Goal: Check status: Check status

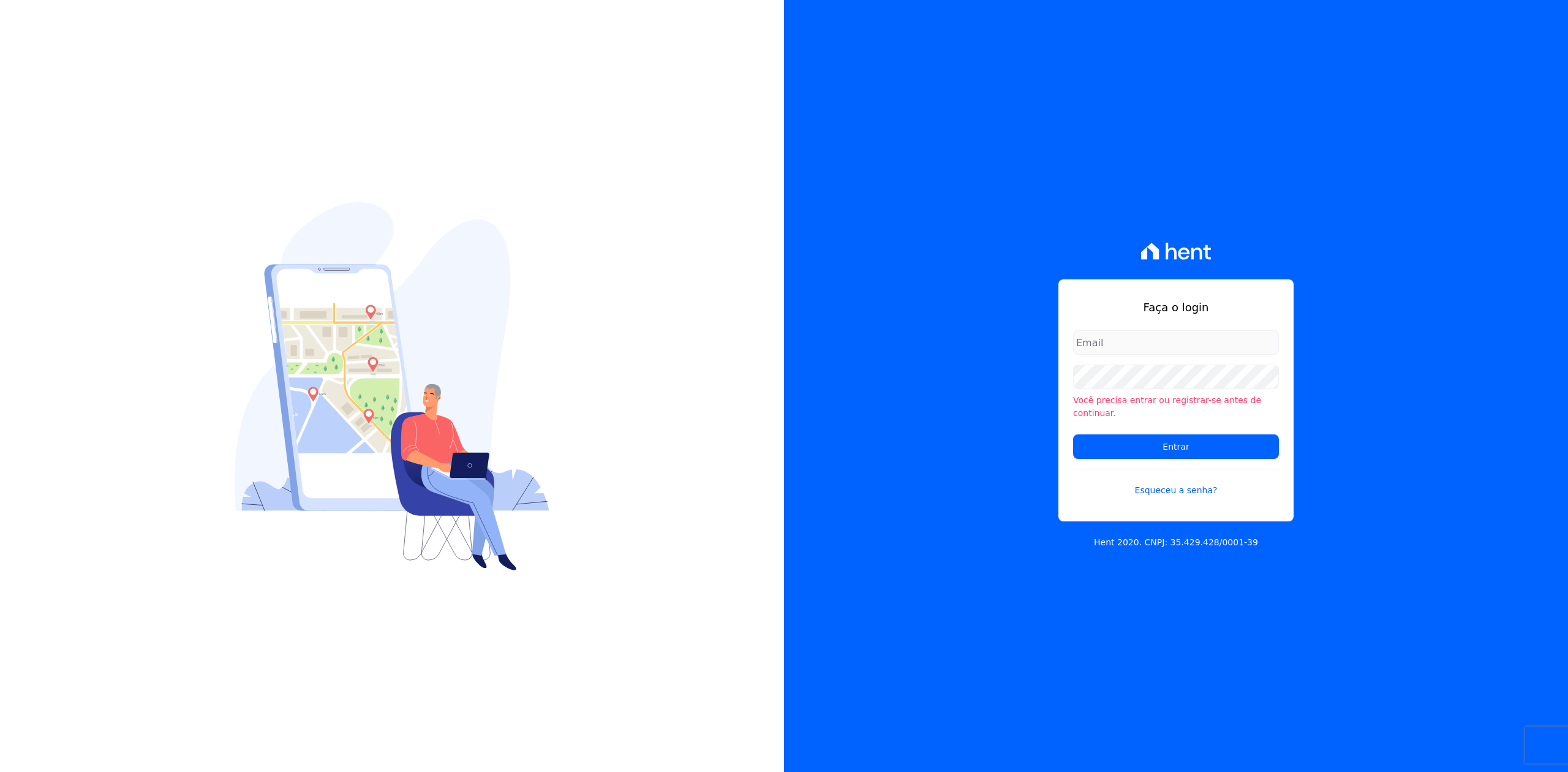
type input "[PERSON_NAME][EMAIL_ADDRESS][DOMAIN_NAME]"
click at [1338, 185] on div "Faça o login [EMAIL_ADDRESS][DOMAIN_NAME] Você precisa entrar ou registrar-se a…" at bounding box center [1177, 386] width 784 height 772
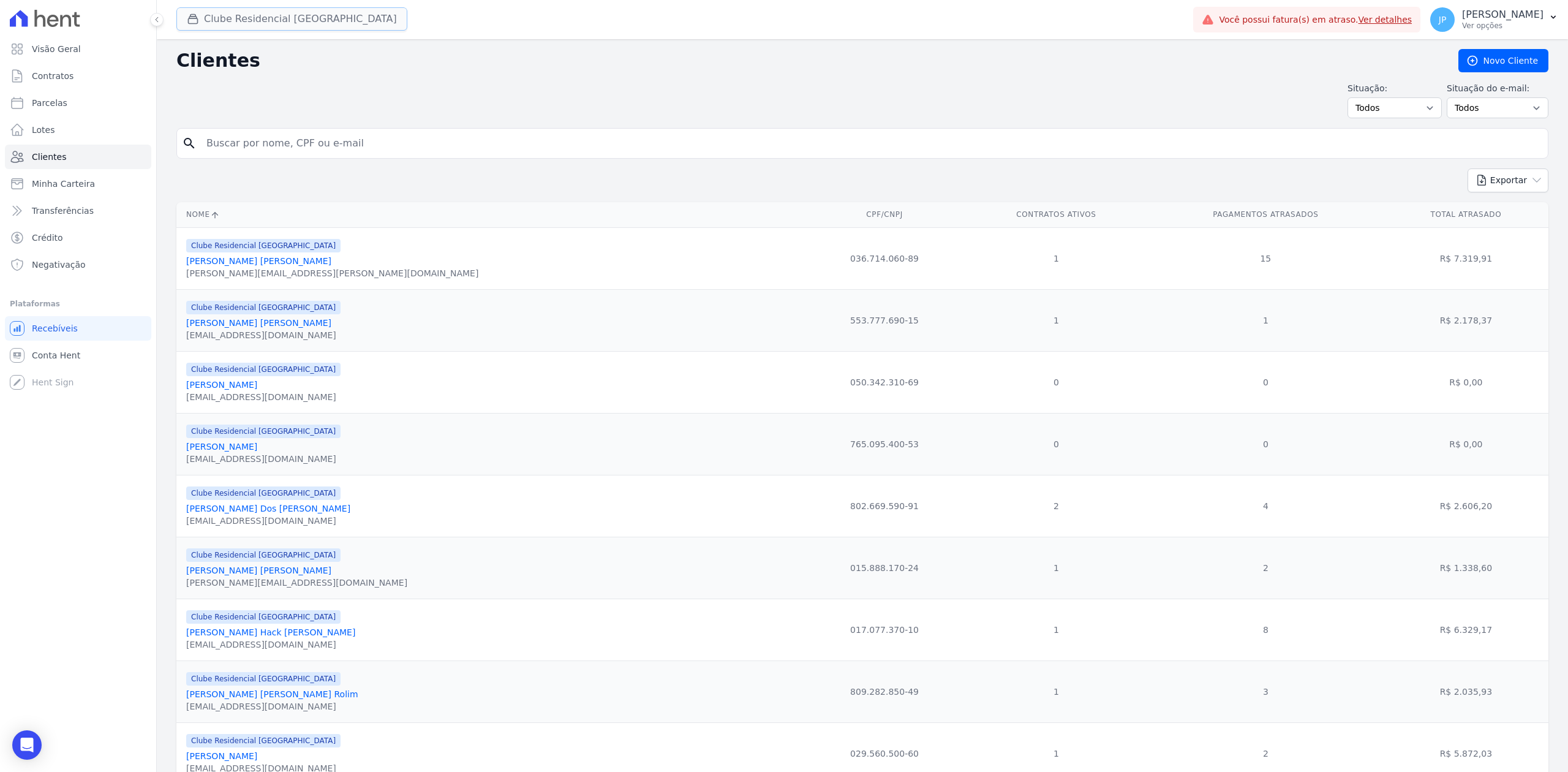
click at [199, 20] on icon "button" at bounding box center [193, 19] width 12 height 12
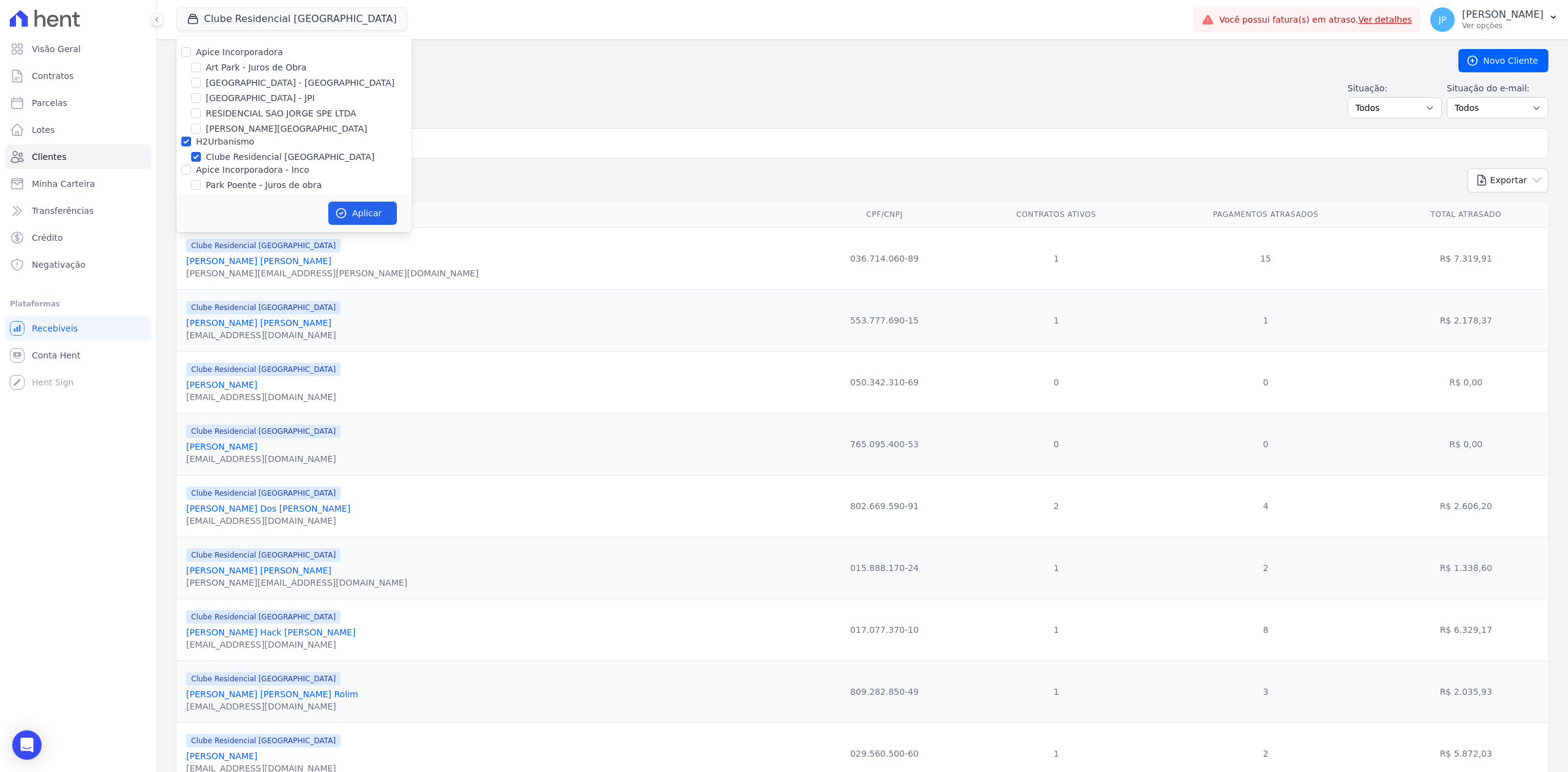
click at [192, 50] on div "Apice Incorporadora" at bounding box center [294, 52] width 236 height 13
click at [182, 52] on input "Apice Incorporadora" at bounding box center [187, 52] width 10 height 10
checkbox input "true"
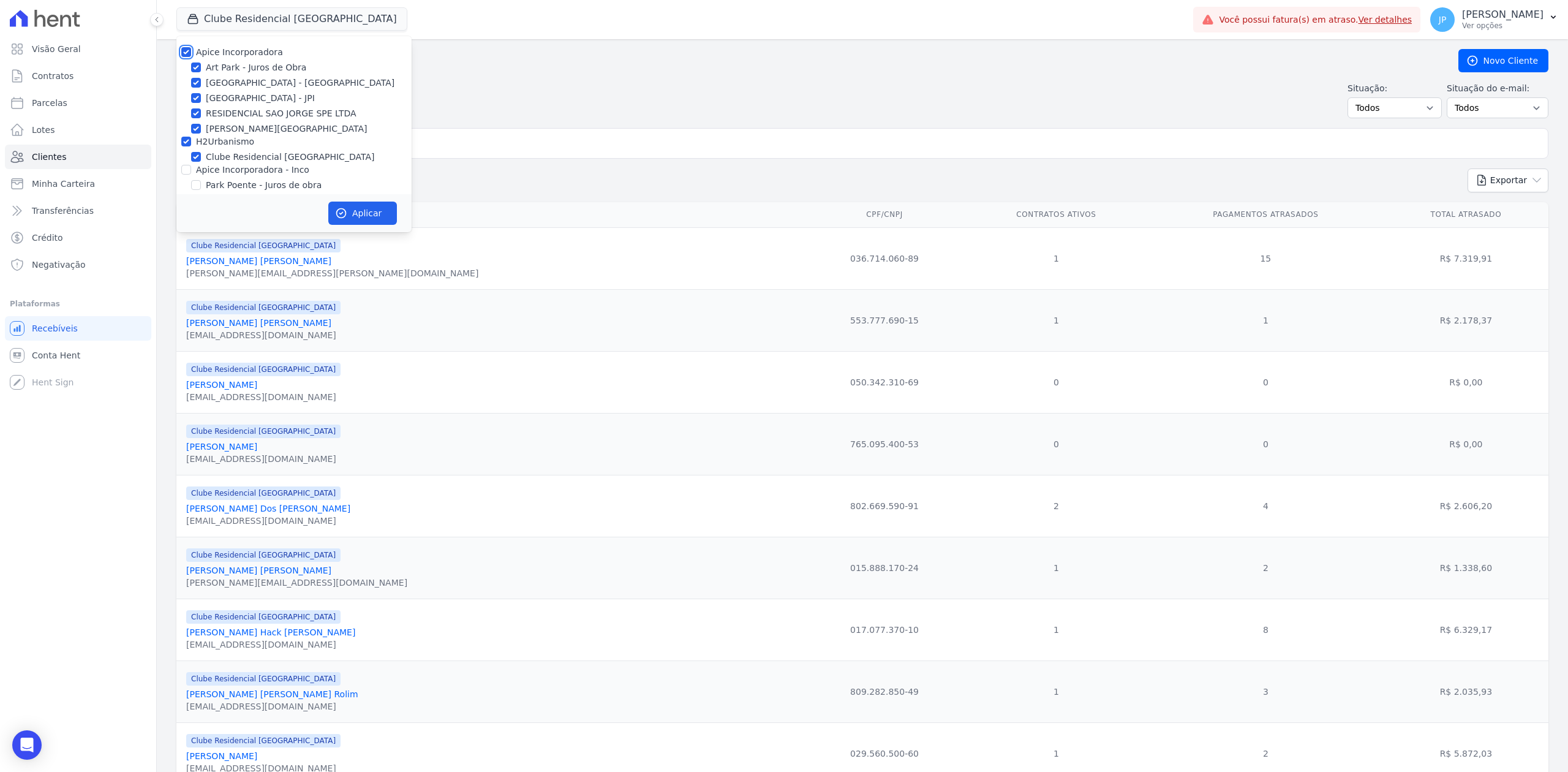
checkbox input "true"
click at [185, 165] on input "Apice Incorporadora - Inco" at bounding box center [187, 170] width 10 height 10
checkbox input "true"
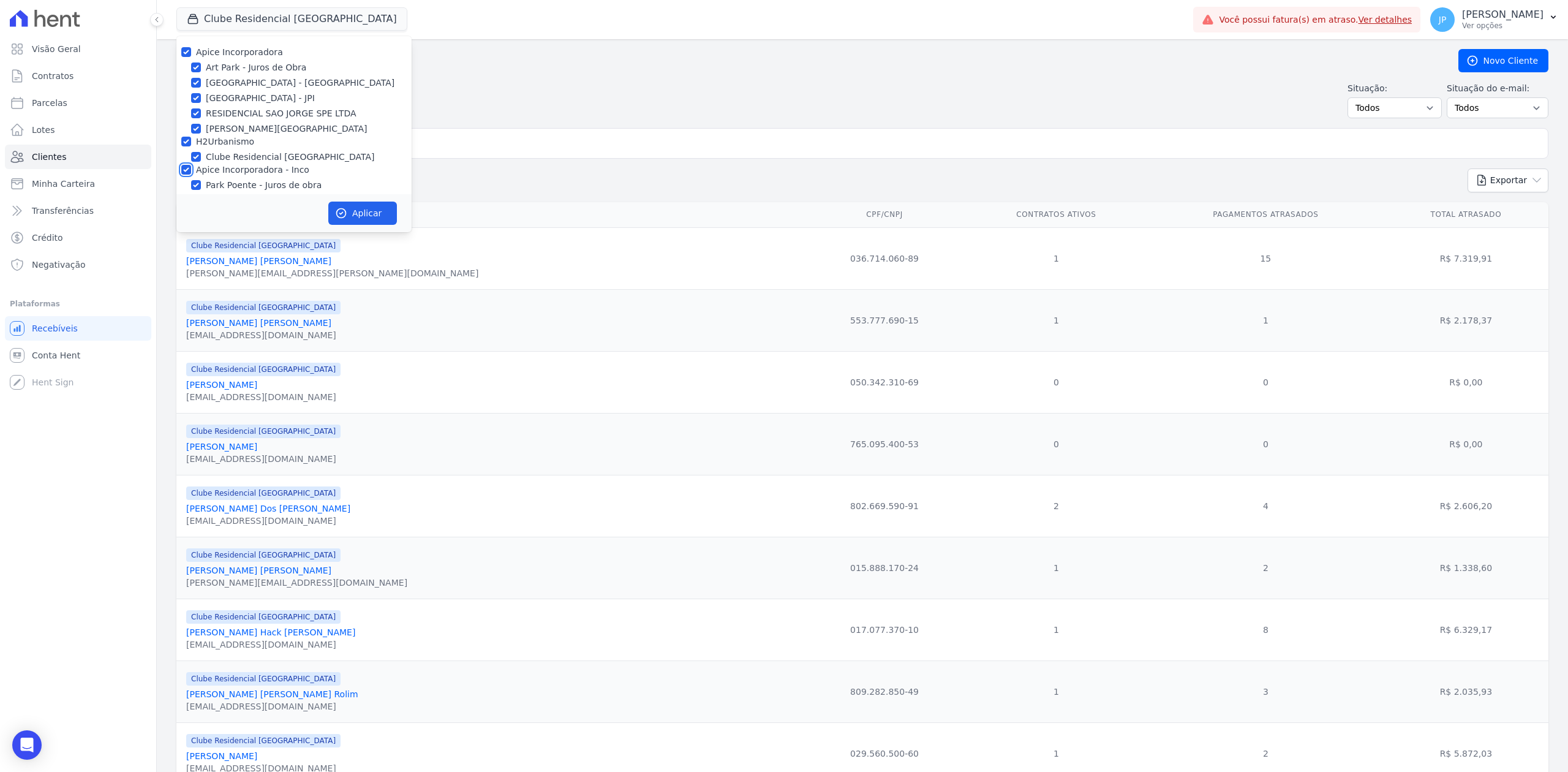
checkbox input "true"
click at [359, 205] on button "Aplicar" at bounding box center [362, 213] width 69 height 23
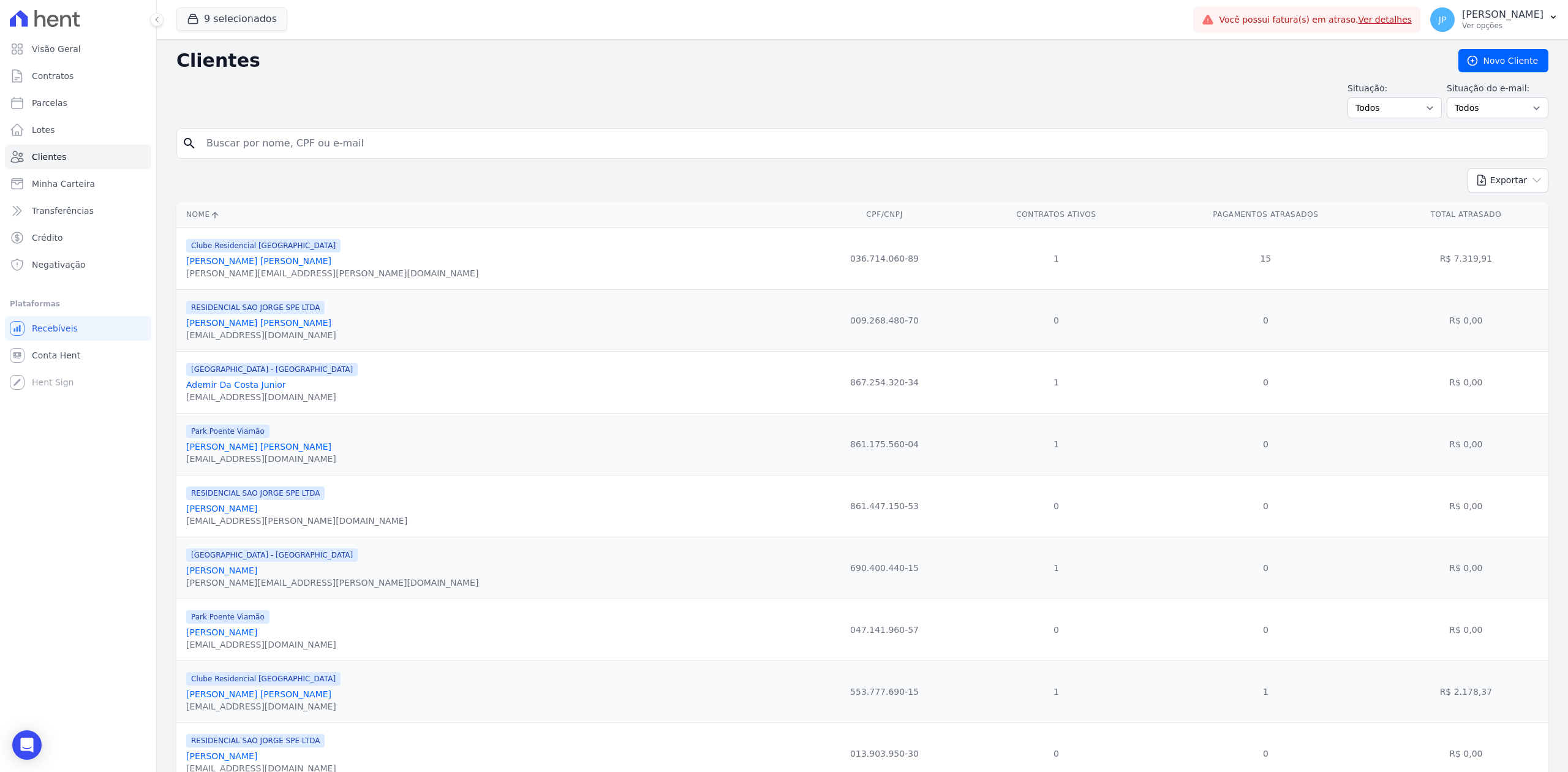
click at [327, 133] on input "search" at bounding box center [870, 143] width 1344 height 25
type input "suzana"
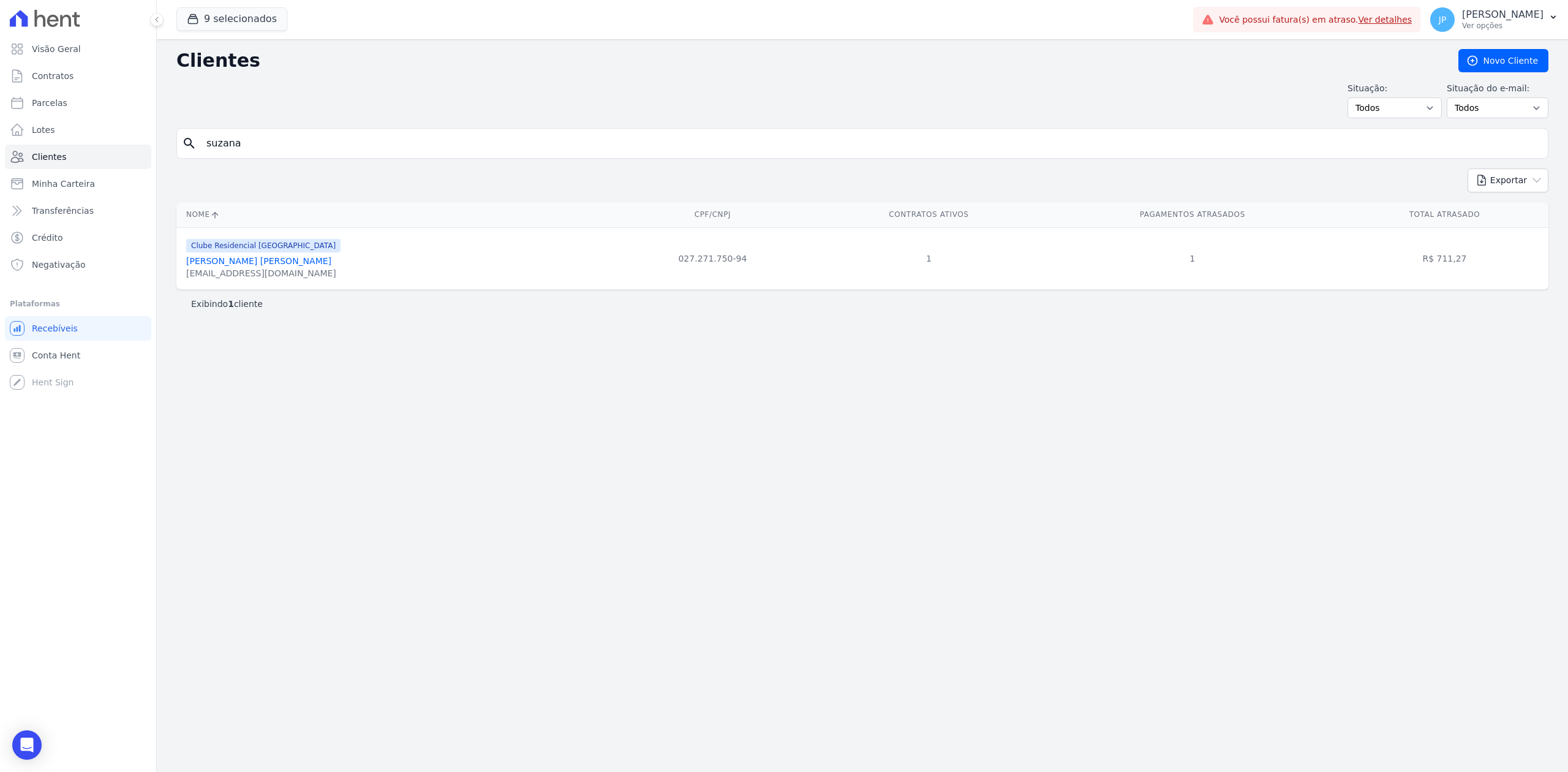
click at [244, 264] on link "Suzana Alves Machado" at bounding box center [259, 262] width 145 height 10
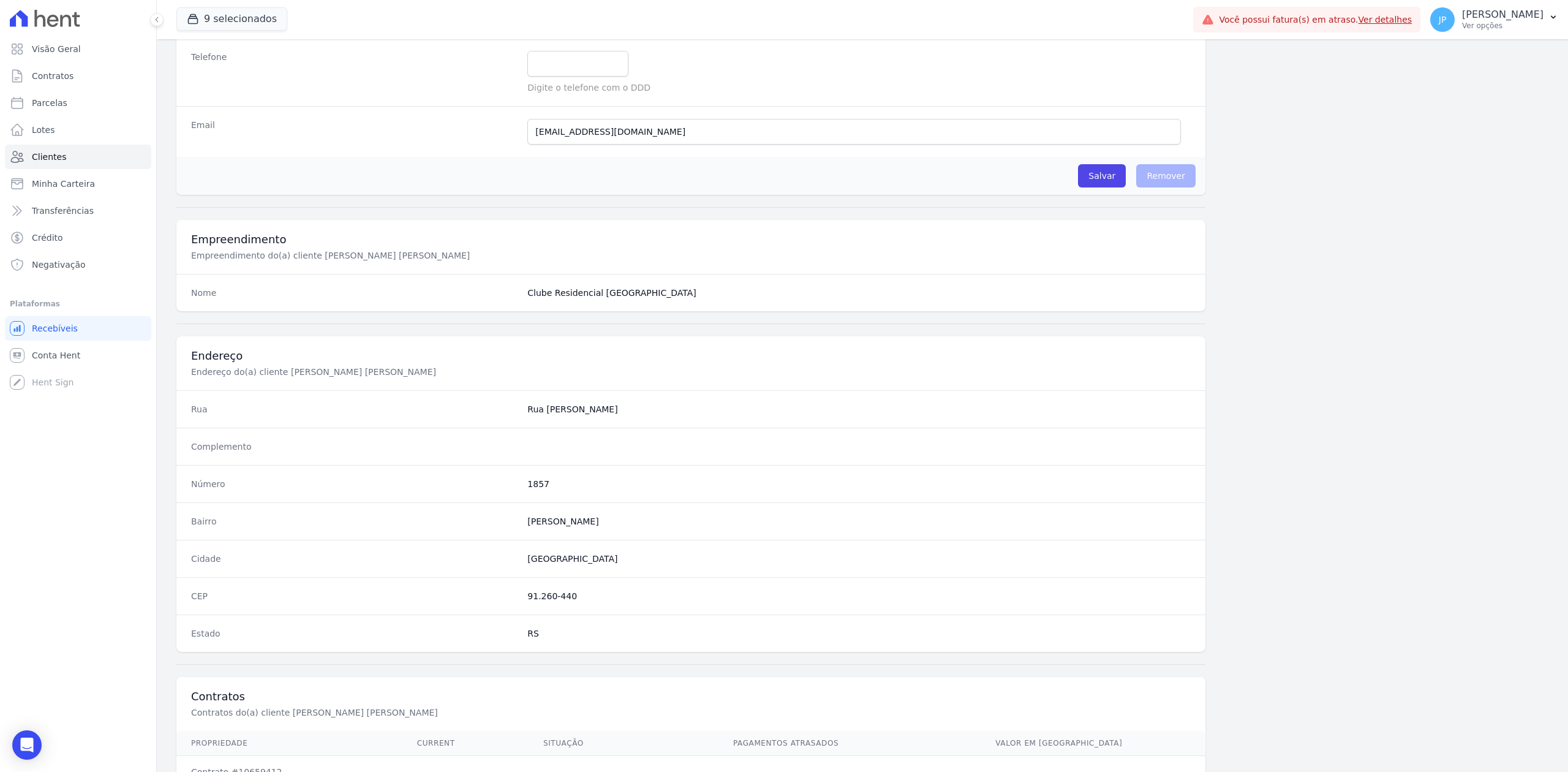
scroll to position [381, 0]
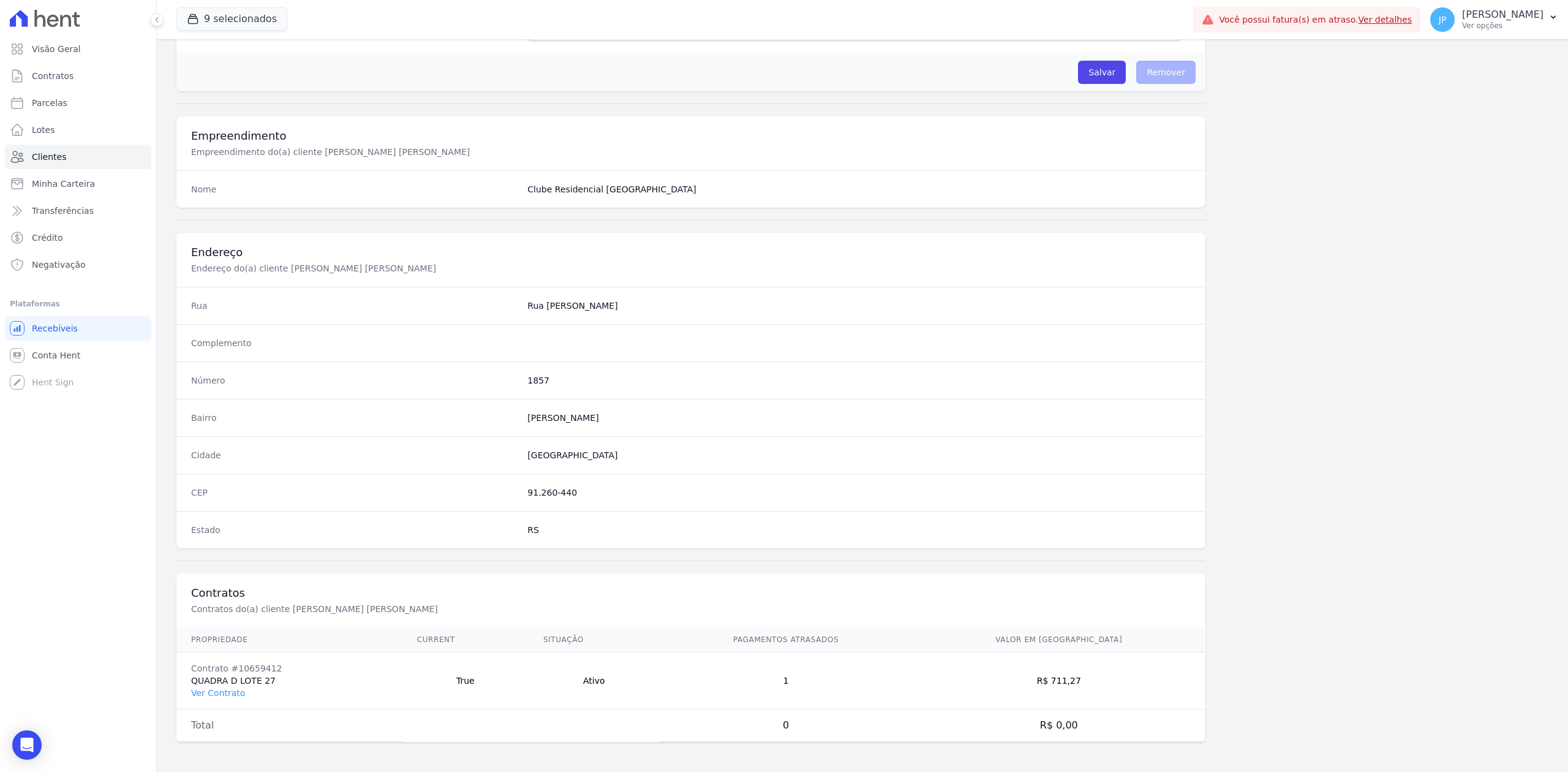
click at [236, 682] on td "Contrato #10659412 QUADRA D LOTE 27 Ver Contrato" at bounding box center [289, 681] width 226 height 57
click at [233, 696] on link "Ver Contrato" at bounding box center [218, 693] width 54 height 10
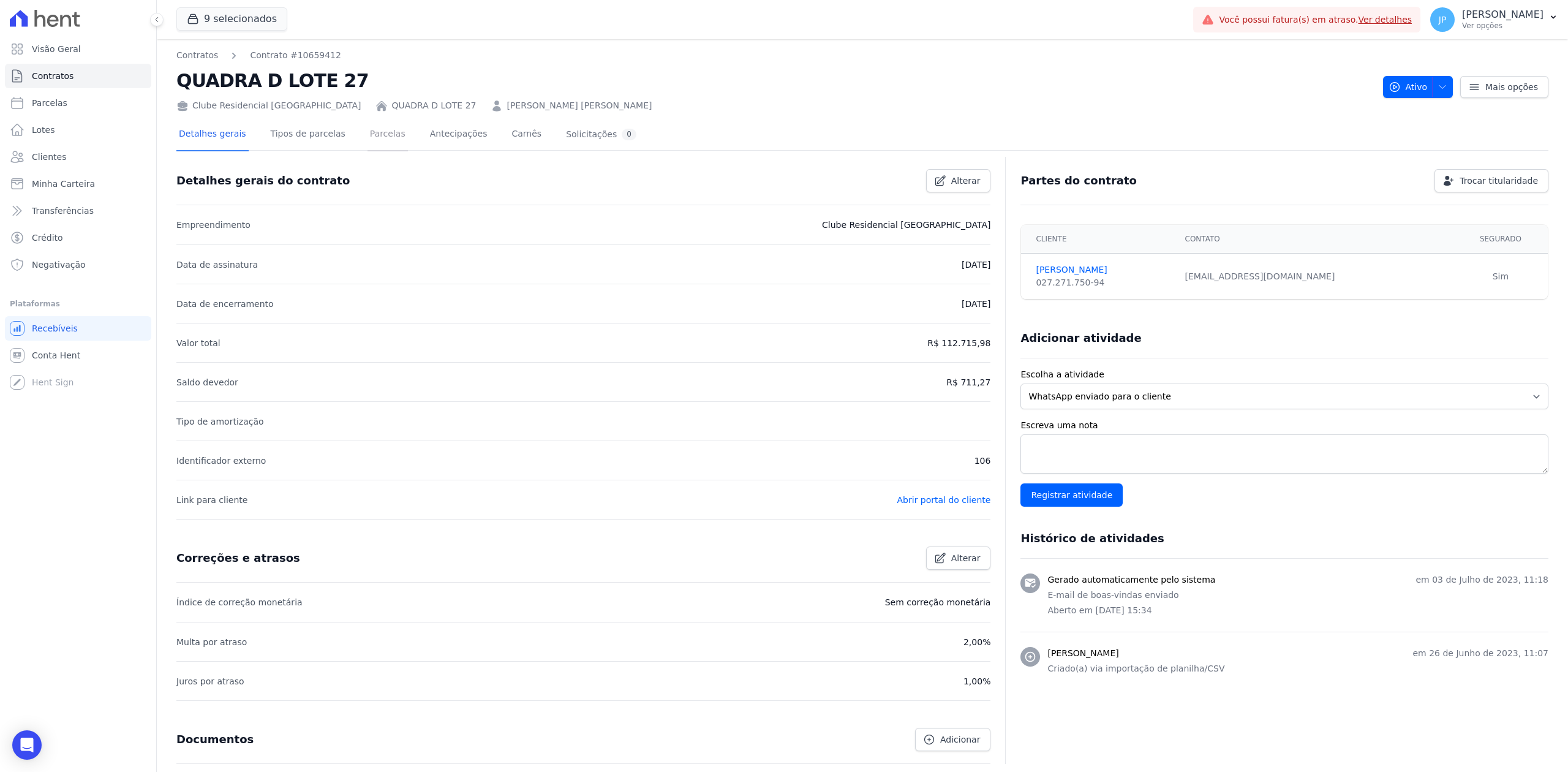
click at [367, 130] on link "Parcelas" at bounding box center [387, 135] width 41 height 33
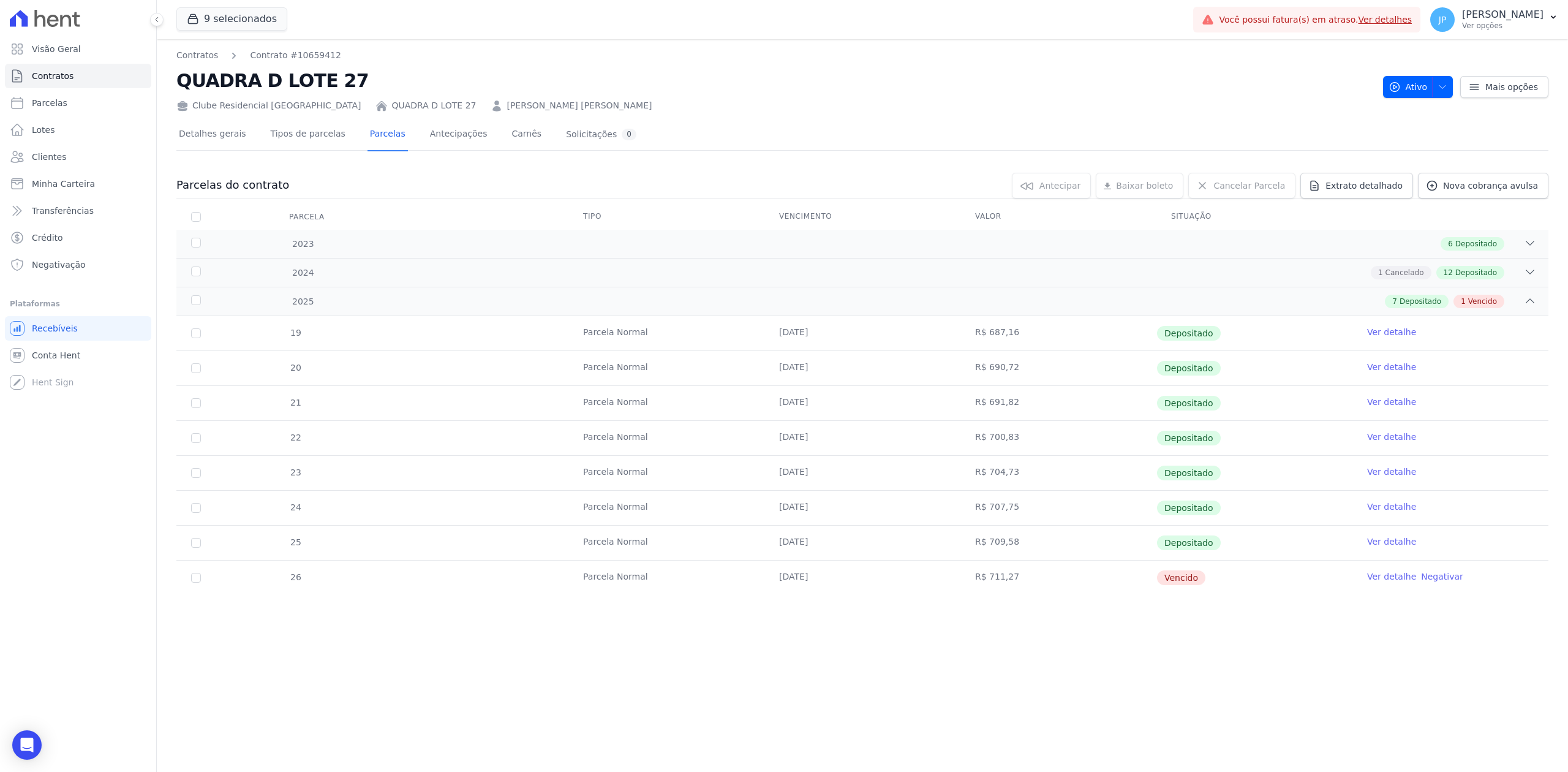
click at [1402, 582] on link "Ver detalhe" at bounding box center [1391, 576] width 49 height 12
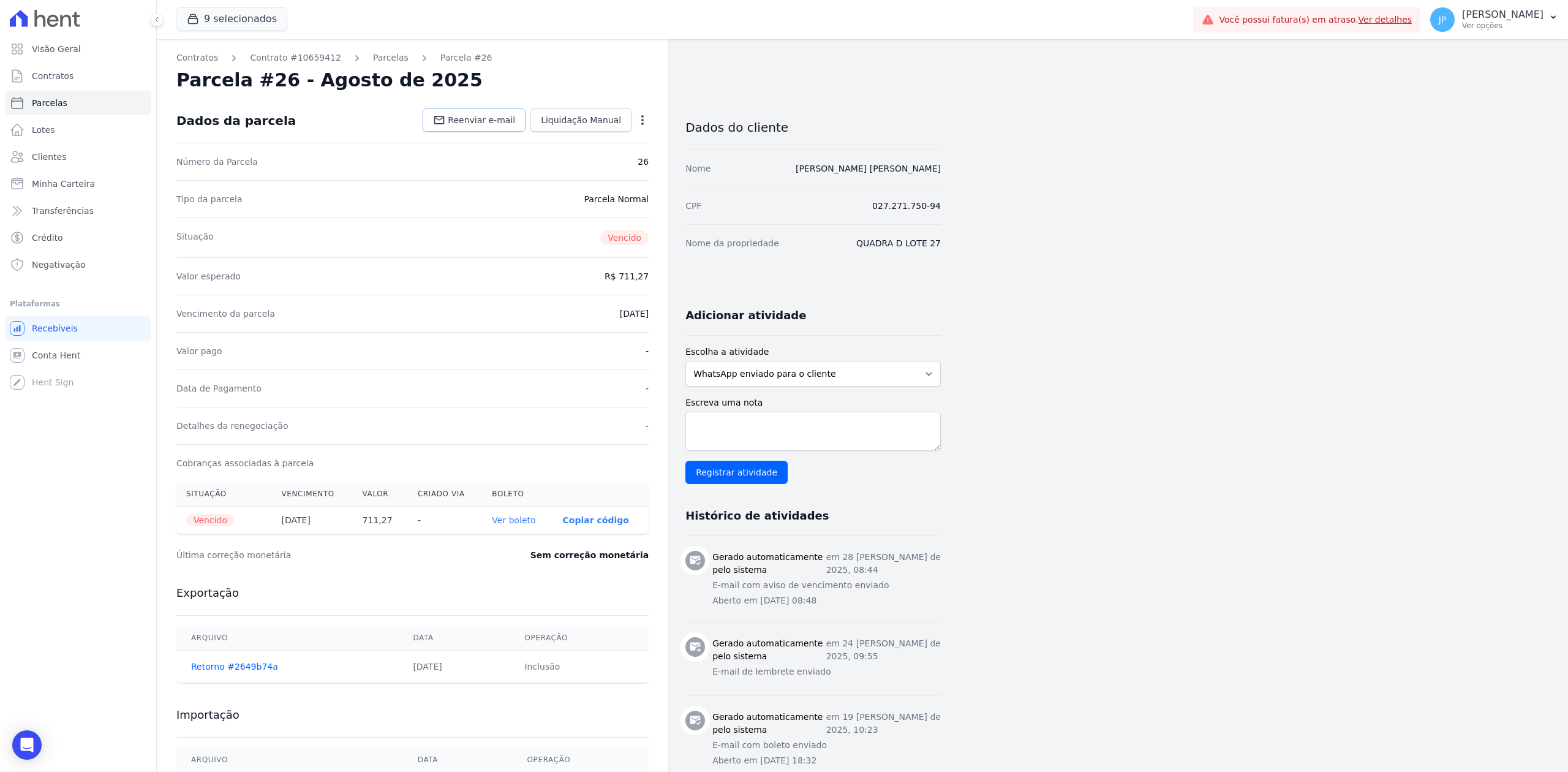
click at [481, 121] on span "Reenviar e-mail" at bounding box center [482, 120] width 68 height 12
click at [515, 120] on span "Reenviar e-mail" at bounding box center [482, 120] width 68 height 12
click at [486, 122] on span "Reenviar e-mail" at bounding box center [482, 120] width 68 height 12
click at [490, 368] on div "Valor pago -" at bounding box center [412, 351] width 472 height 37
click at [407, 368] on div "Valor pago -" at bounding box center [412, 351] width 472 height 37
